Goal: Information Seeking & Learning: Find specific fact

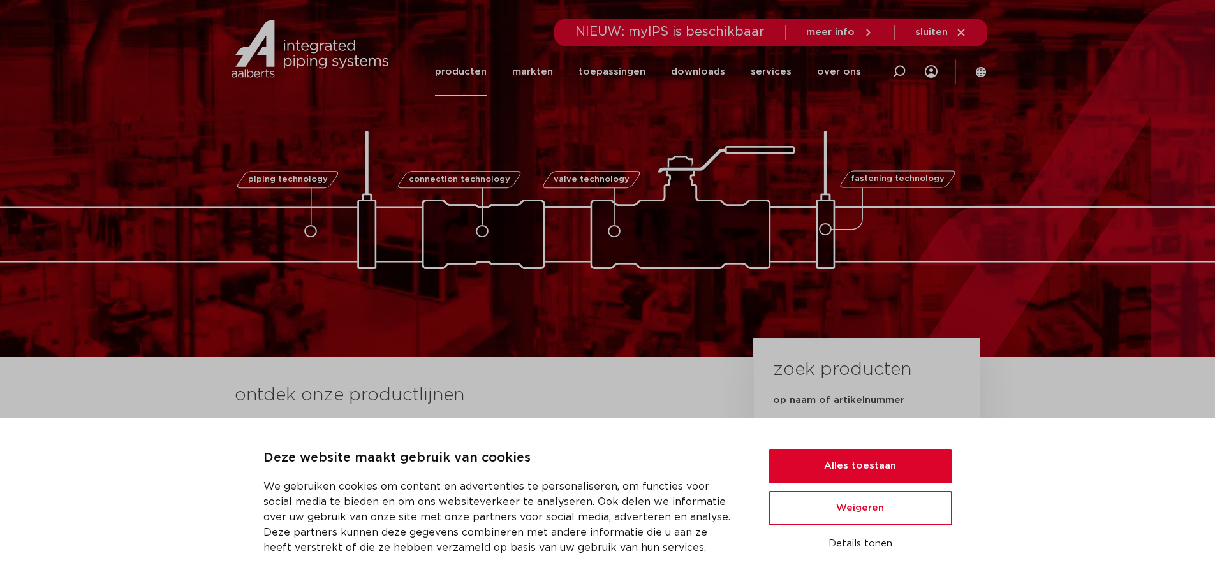
click at [485, 66] on link "producten" at bounding box center [461, 71] width 52 height 49
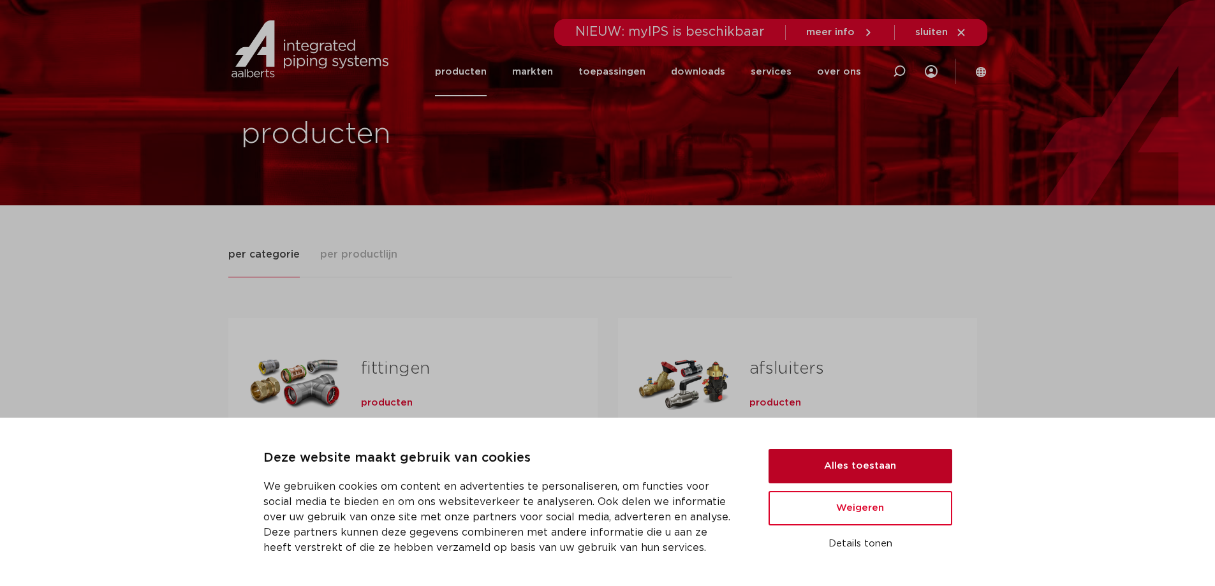
click at [889, 458] on button "Alles toestaan" at bounding box center [861, 466] width 184 height 34
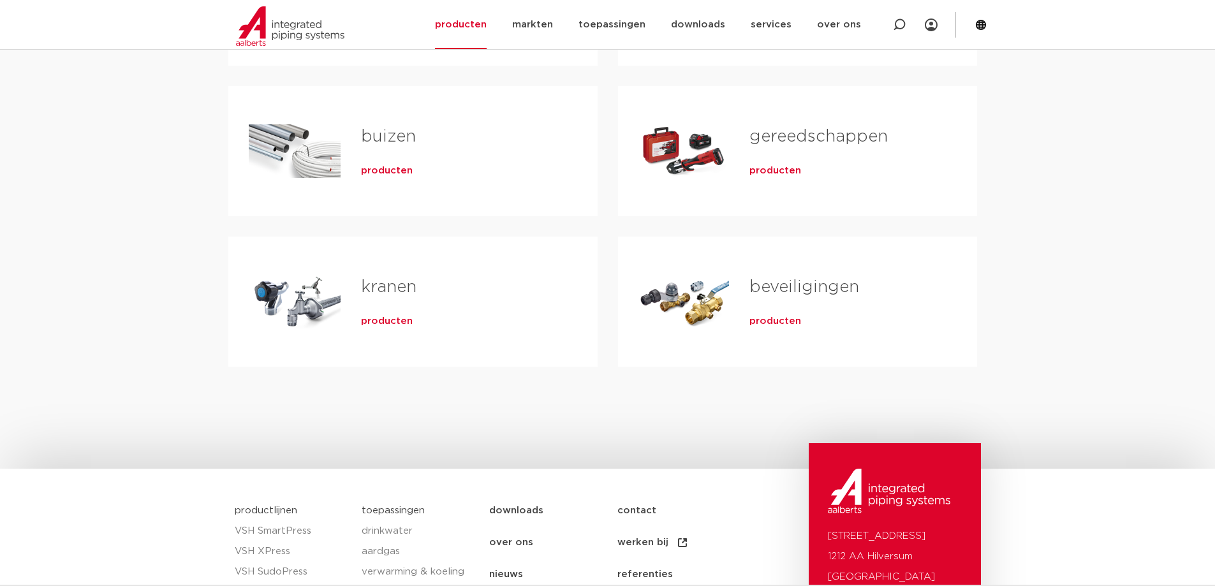
scroll to position [64, 0]
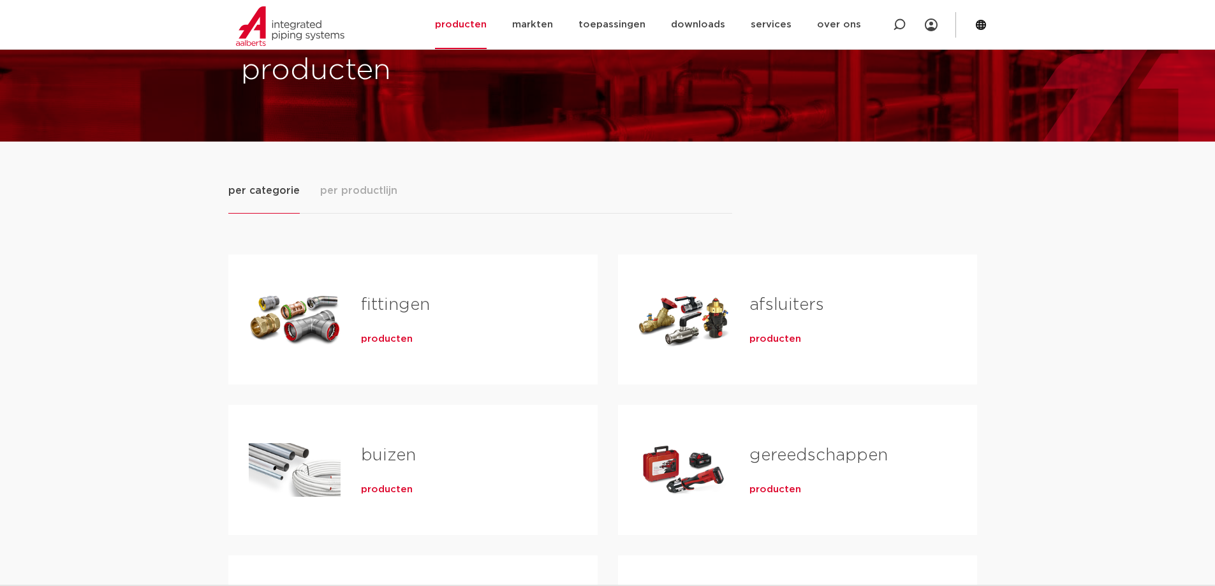
click at [360, 308] on div "fittingen producten" at bounding box center [459, 319] width 237 height 89
click at [389, 343] on span "producten" at bounding box center [387, 339] width 52 height 13
click at [391, 340] on span "producten" at bounding box center [387, 339] width 52 height 13
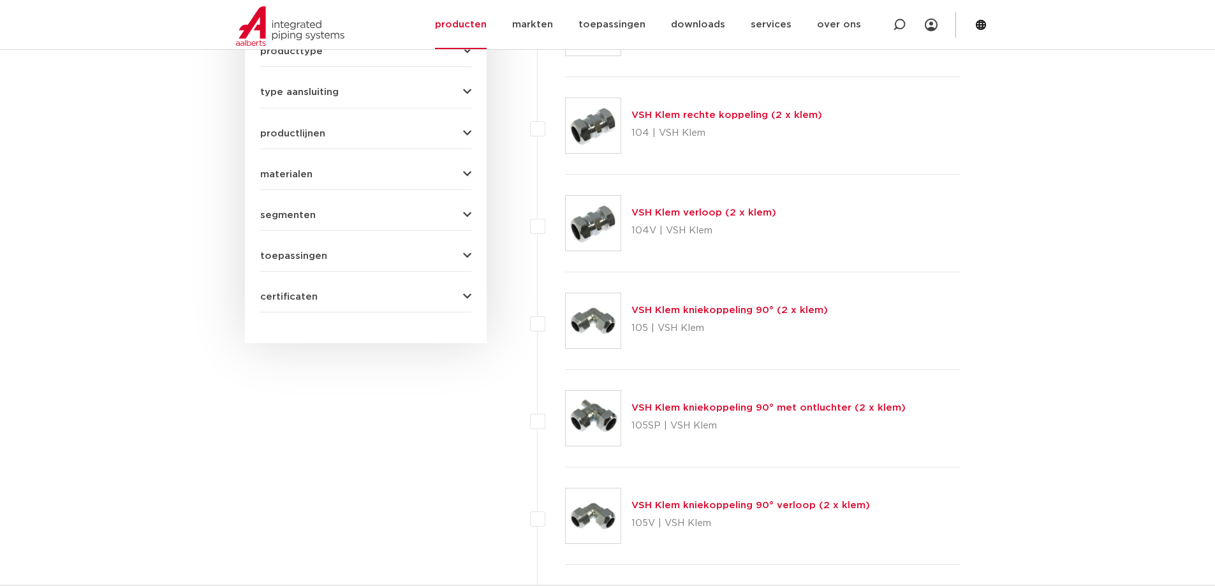
scroll to position [398, 0]
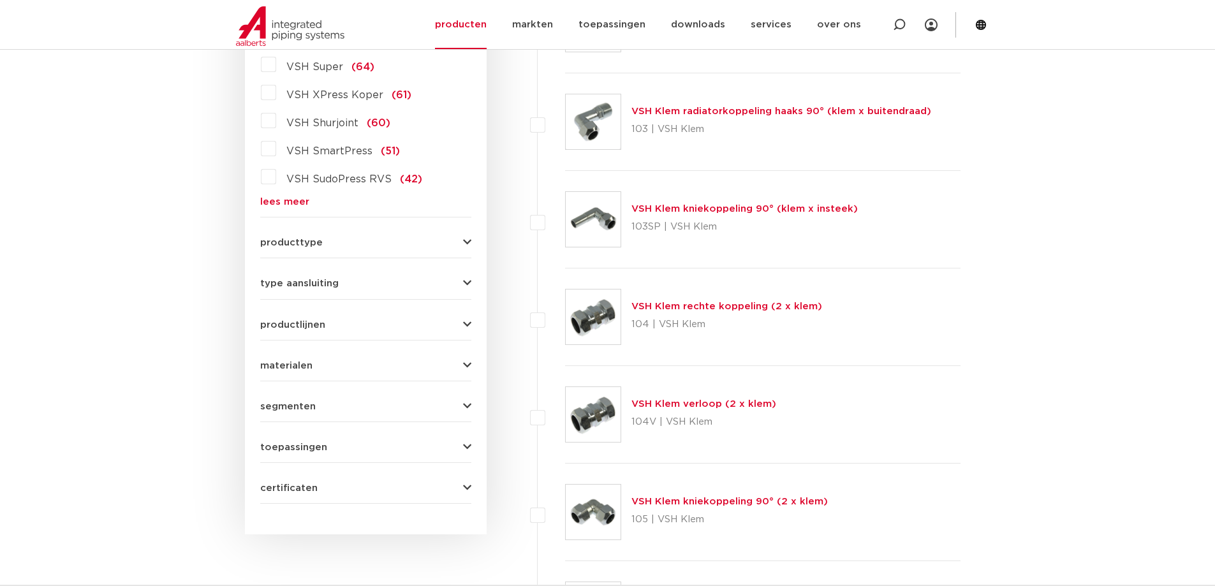
click at [371, 436] on div "toepassingen verwarming (718) perslucht (637) koeling (540) drinkwater (476) va…" at bounding box center [365, 443] width 211 height 20
click at [302, 439] on div "toepassingen verwarming (718) perslucht (637) koeling (540) drinkwater (476) va…" at bounding box center [365, 443] width 211 height 20
click at [302, 443] on span "toepassingen" at bounding box center [293, 448] width 67 height 10
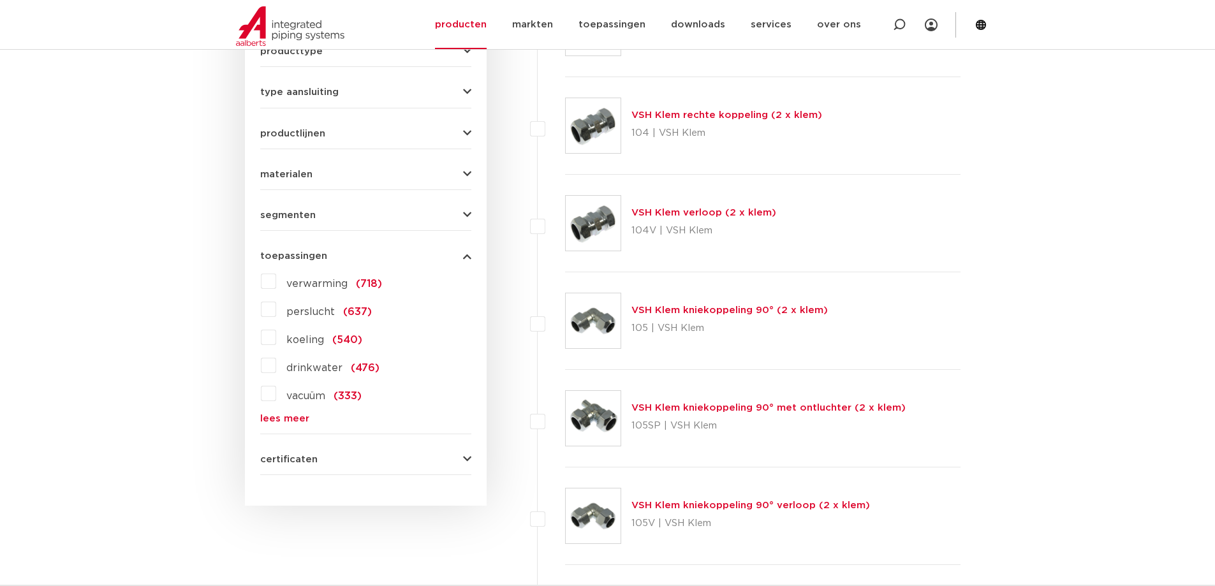
click at [311, 291] on label "verwarming (718)" at bounding box center [329, 281] width 106 height 20
click at [0, 0] on input "verwarming (718)" at bounding box center [0, 0] width 0 height 0
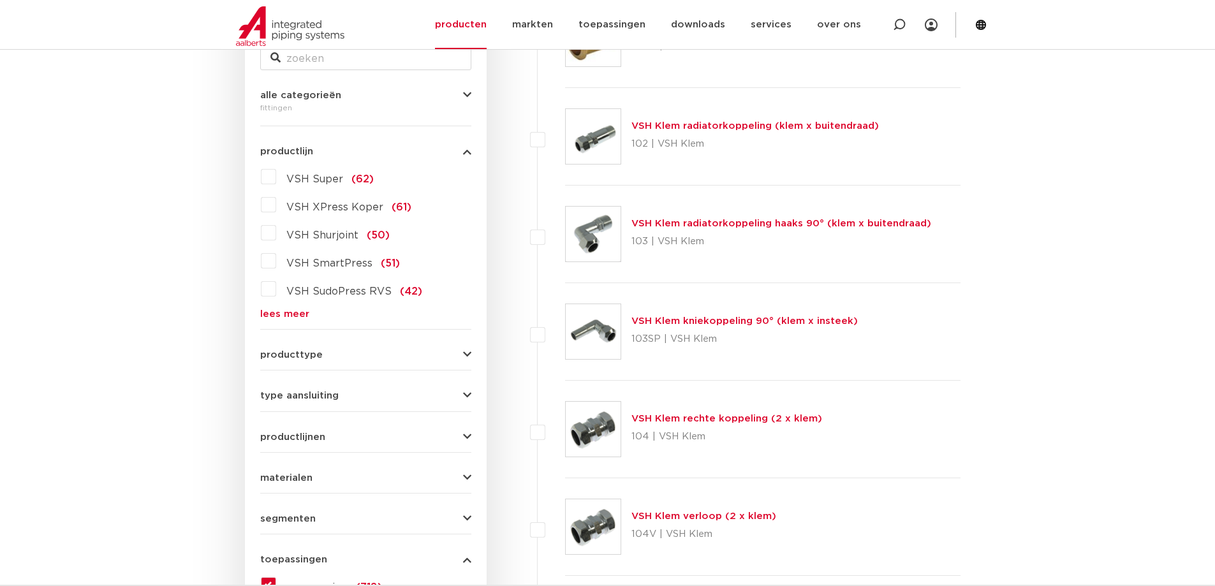
scroll to position [222, 0]
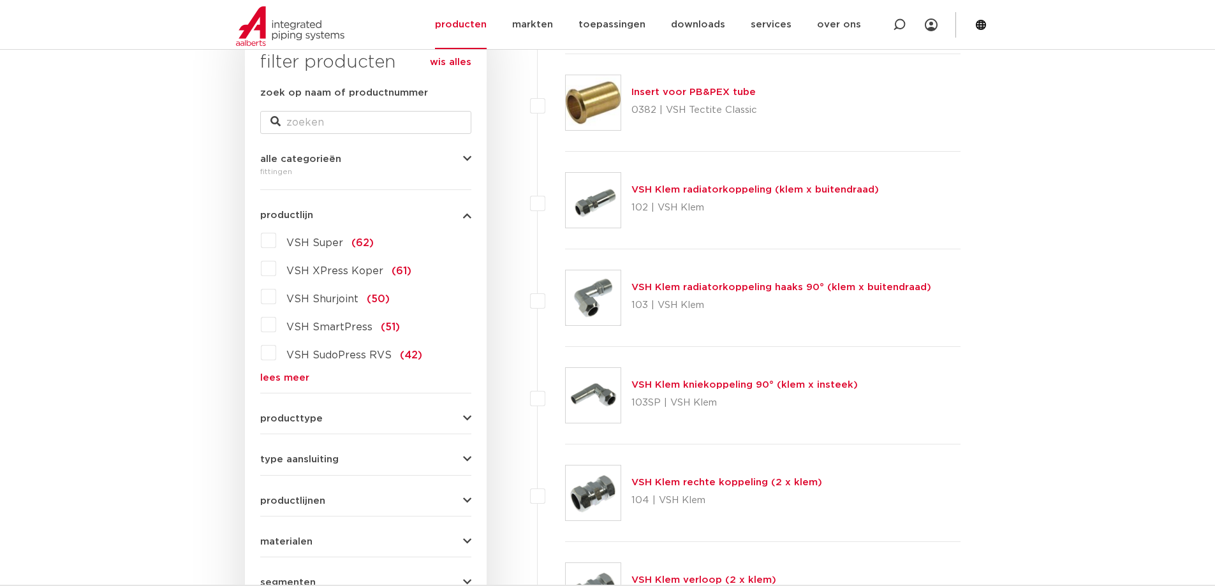
click at [283, 380] on link "lees meer" at bounding box center [365, 378] width 211 height 10
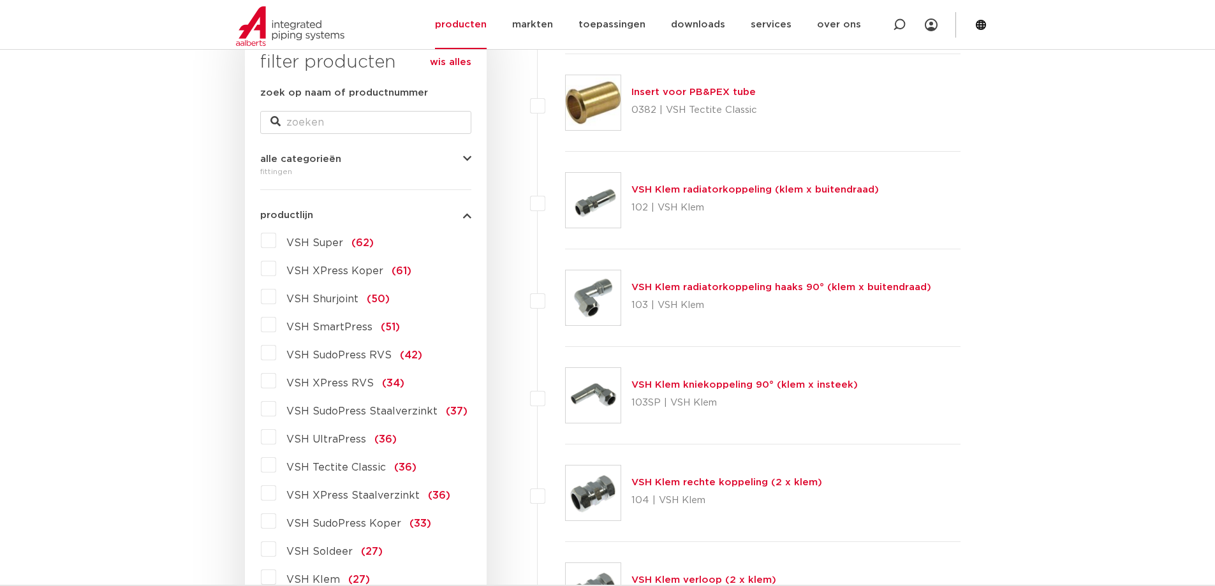
scroll to position [350, 0]
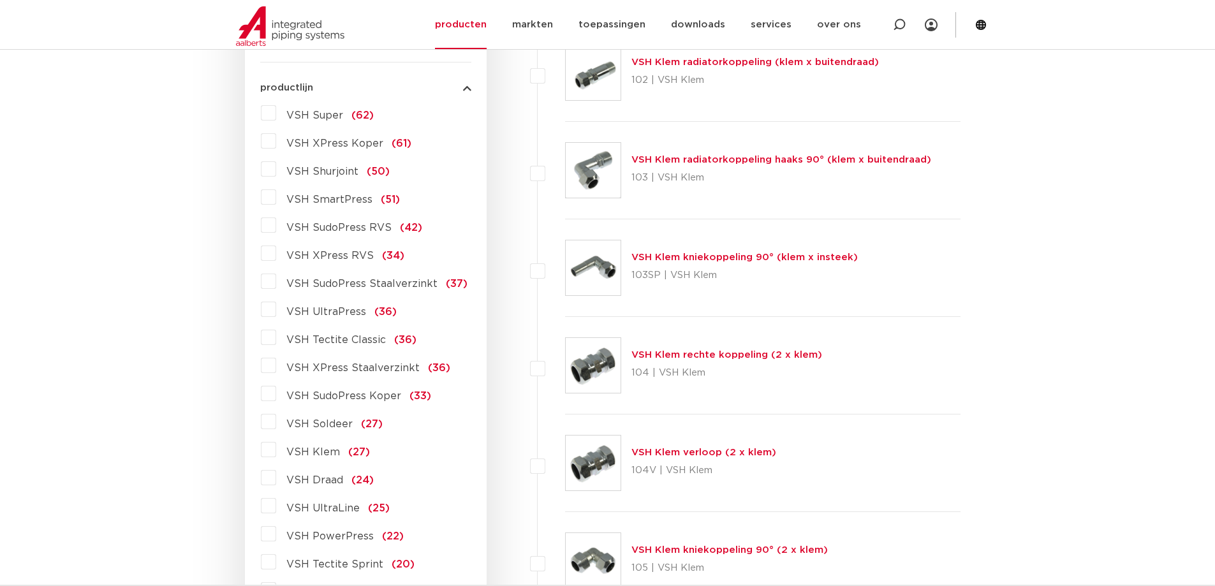
click at [276, 365] on label "VSH XPress Staalverzinkt (36)" at bounding box center [363, 365] width 174 height 20
click at [0, 0] on input "VSH XPress Staalverzinkt (36)" at bounding box center [0, 0] width 0 height 0
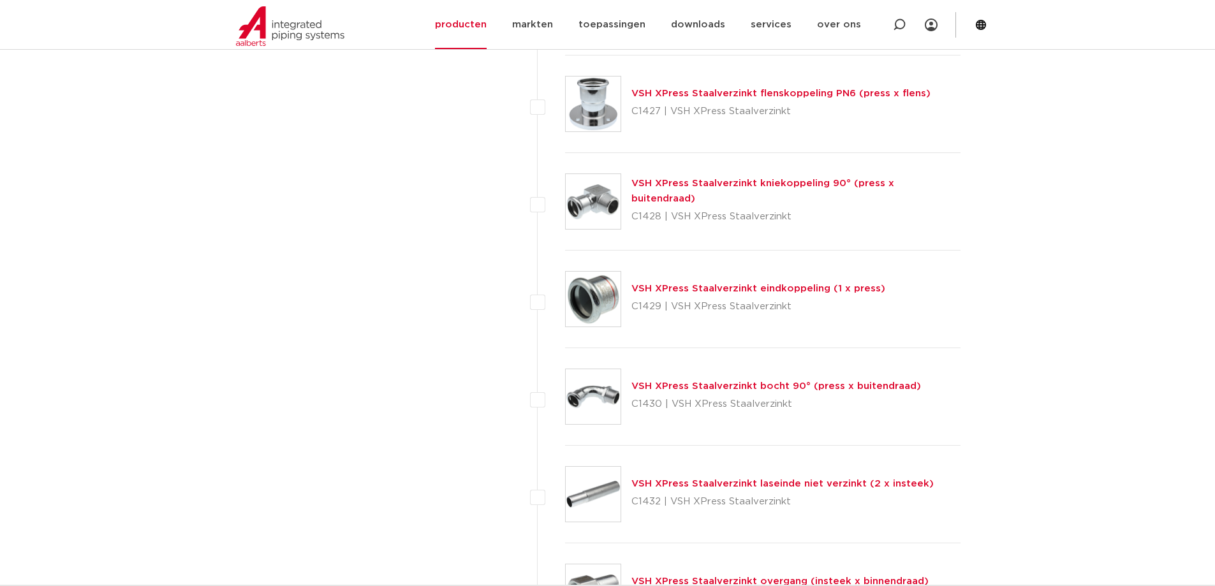
scroll to position [2105, 0]
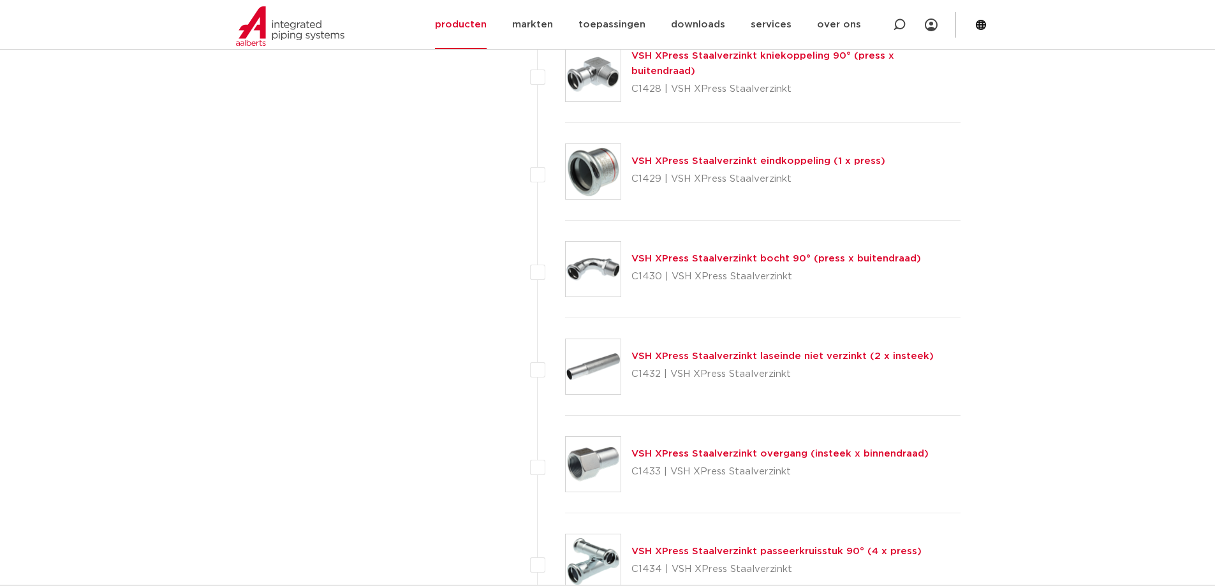
click at [775, 355] on link "VSH XPress Staalverzinkt laseinde niet verzinkt (2 x insteek)" at bounding box center [783, 357] width 302 height 10
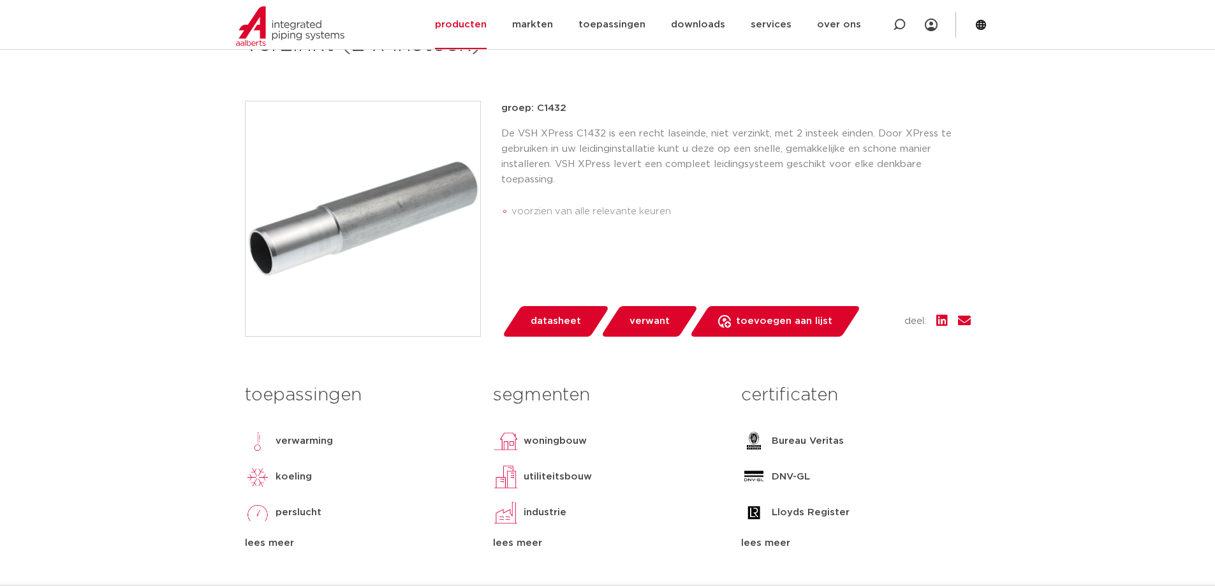
scroll to position [128, 0]
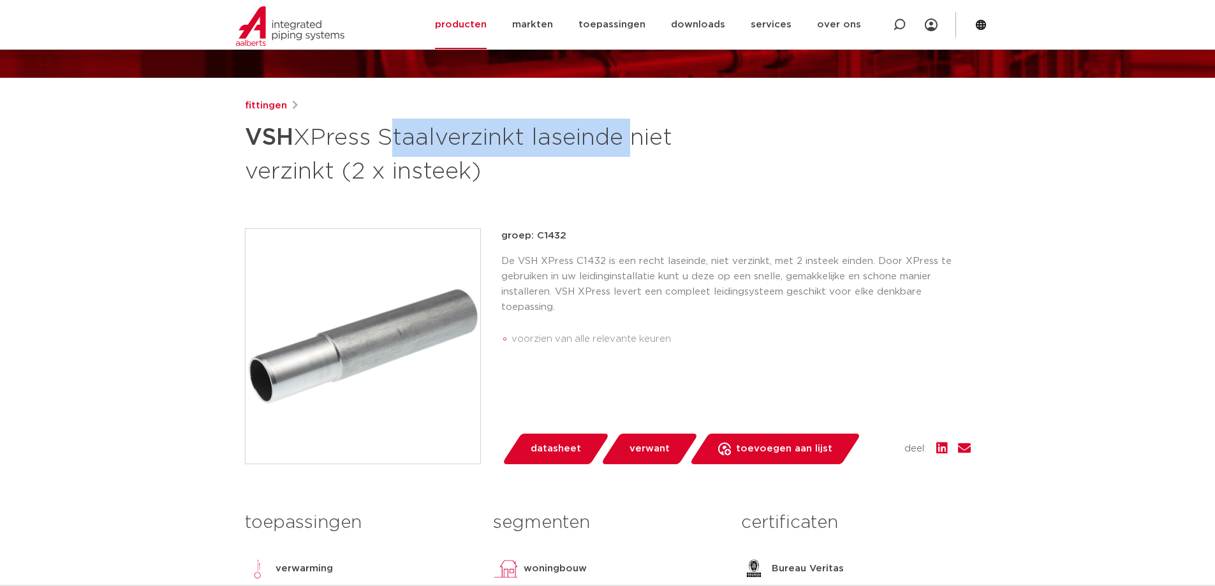
drag, startPoint x: 390, startPoint y: 144, endPoint x: 626, endPoint y: 142, distance: 236.1
click at [626, 142] on h1 "VSH XPress Staalverzinkt laseinde niet verzinkt (2 x insteek)" at bounding box center [484, 153] width 479 height 69
copy h1 "Staalverzinkt laseinde"
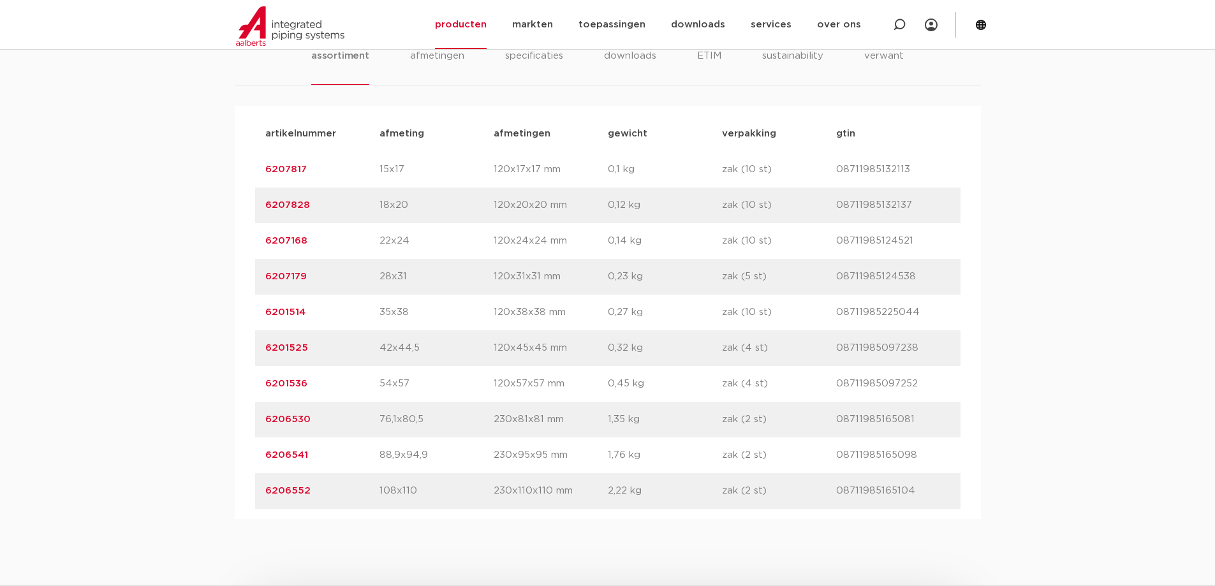
scroll to position [957, 0]
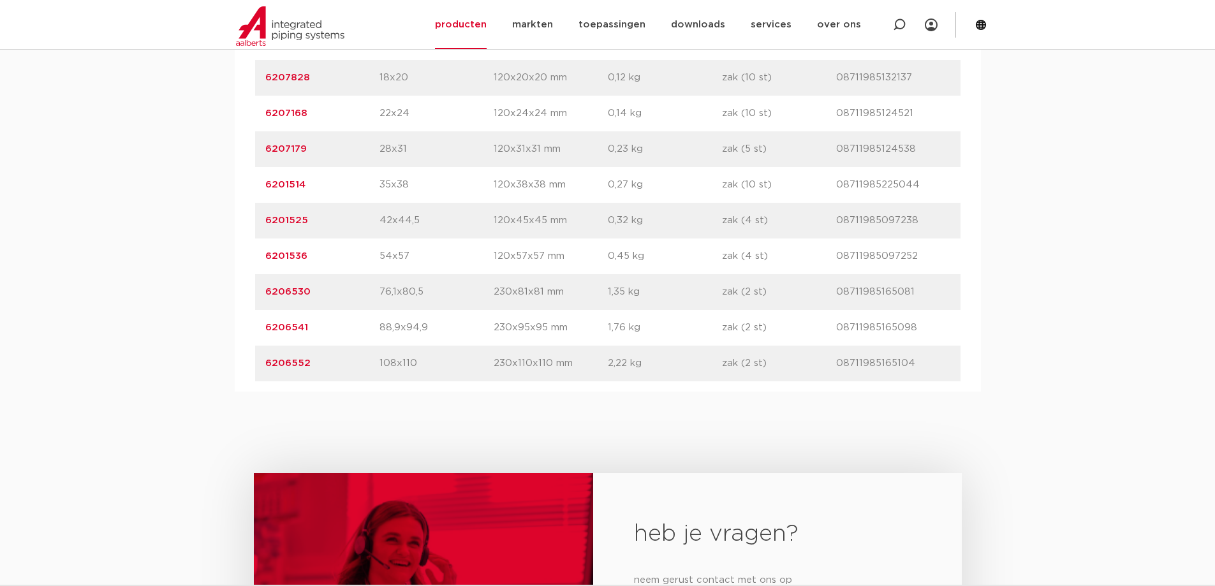
click at [293, 325] on link "6206541" at bounding box center [286, 328] width 43 height 10
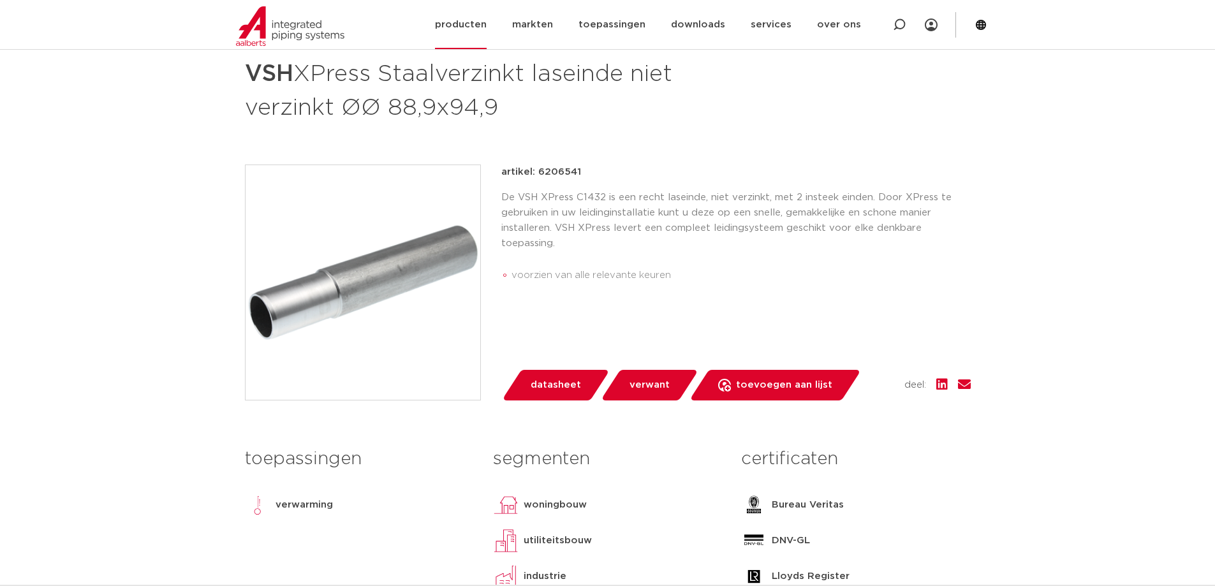
scroll to position [319, 0]
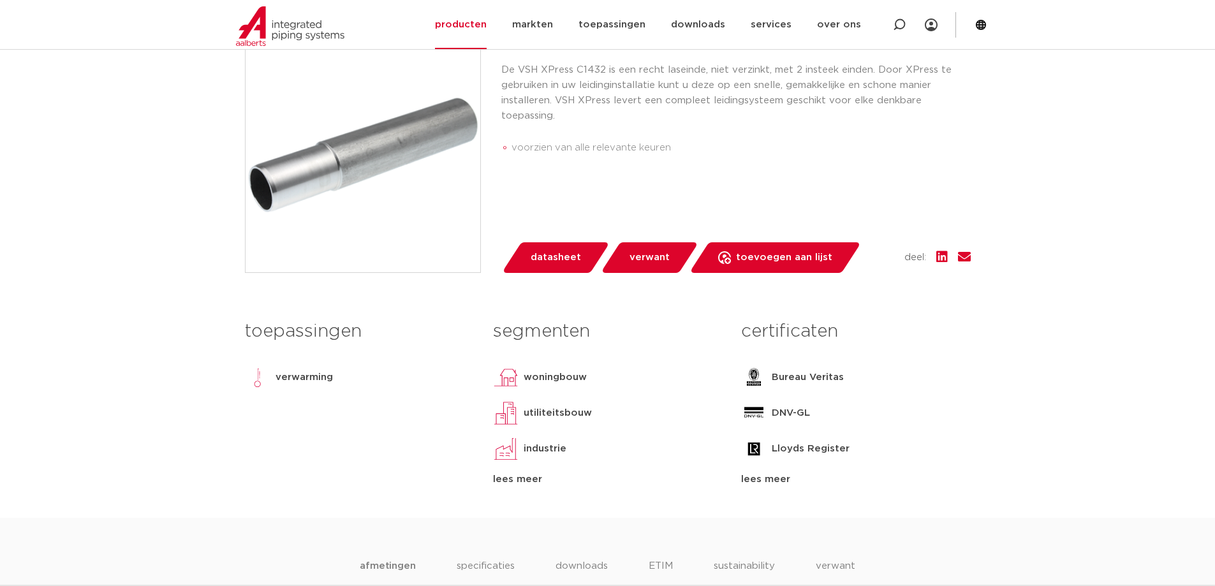
click at [625, 246] on link "verwant" at bounding box center [649, 257] width 98 height 31
